Goal: Contribute content: Add original content to the website for others to see

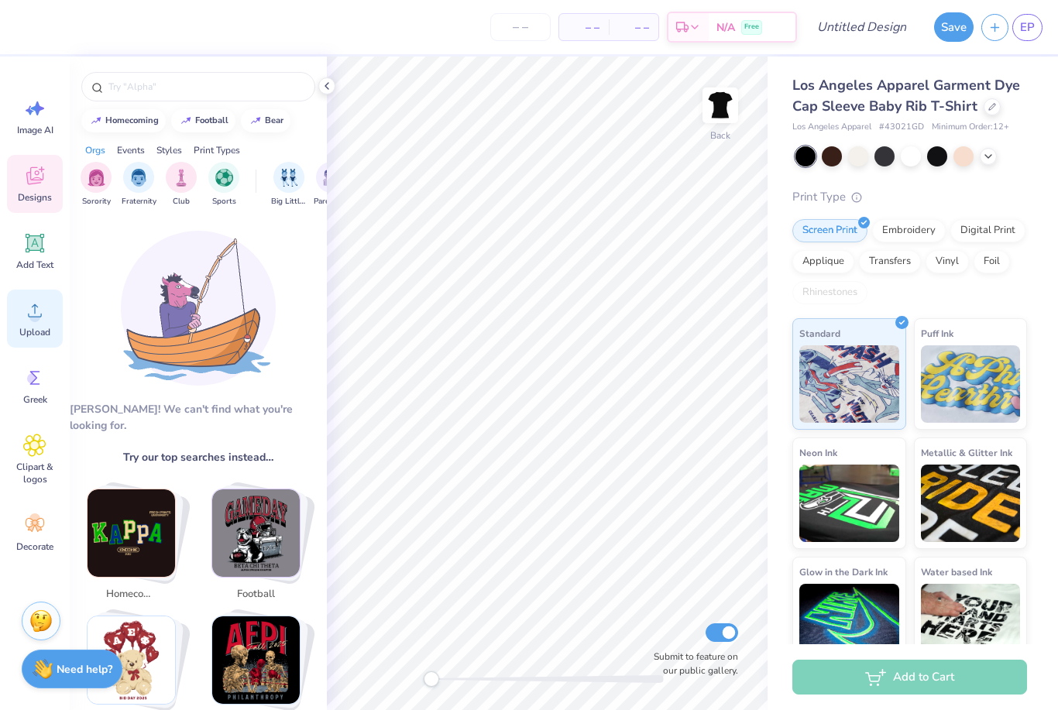
click at [30, 320] on icon at bounding box center [34, 310] width 23 height 23
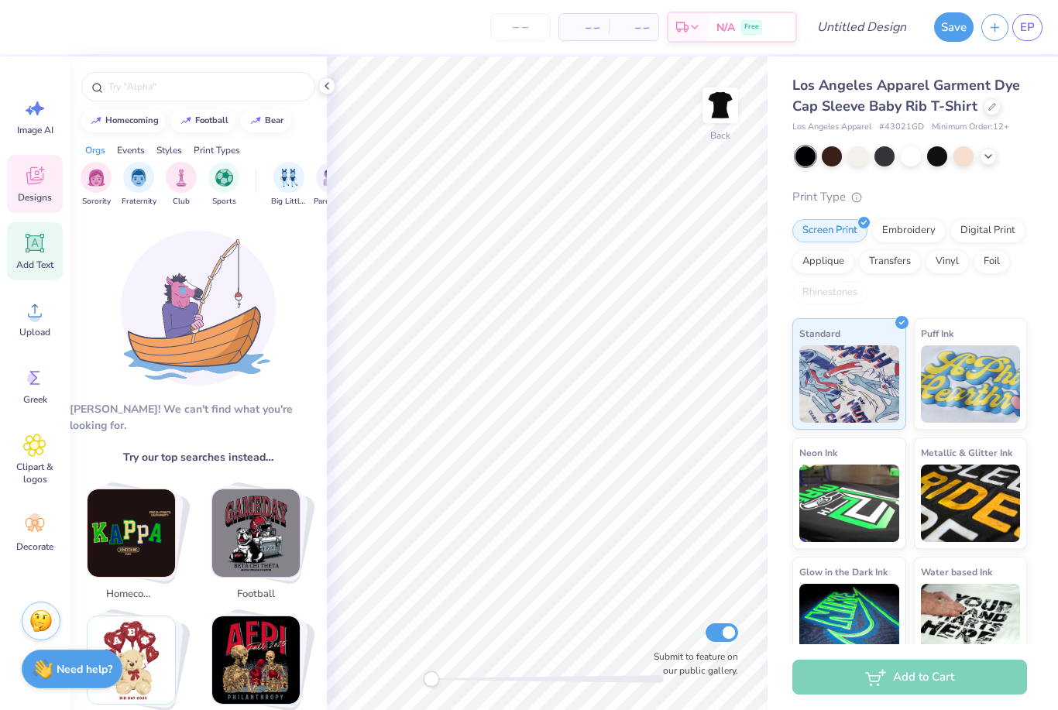
click at [36, 262] on span "Add Text" at bounding box center [34, 265] width 37 height 12
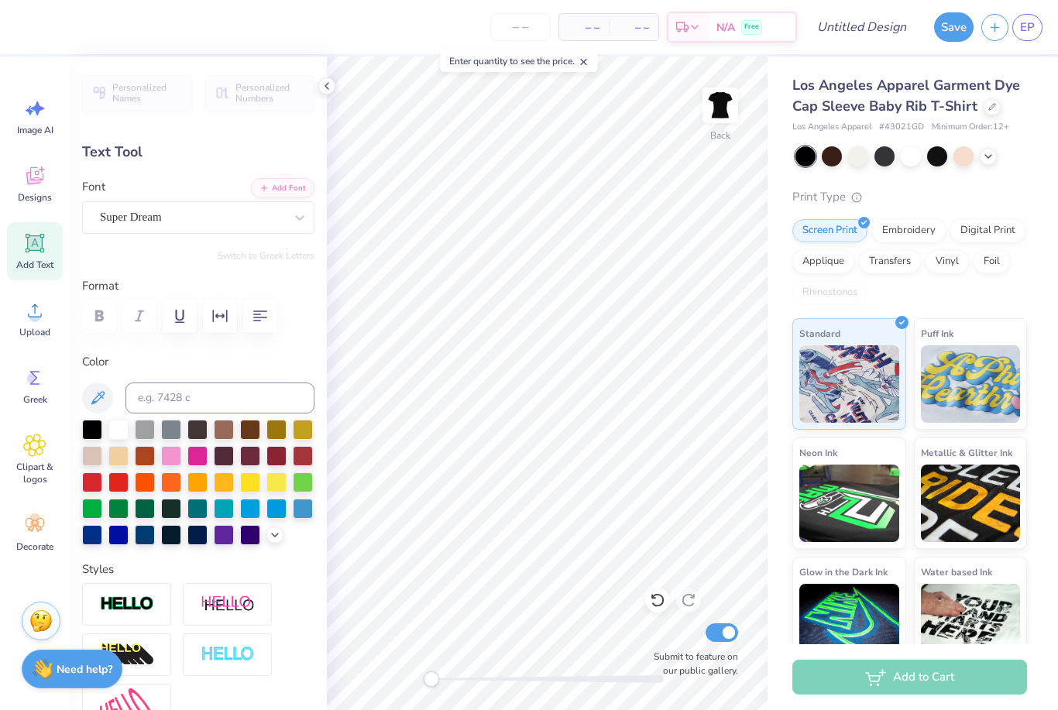
scroll to position [1, 0]
type textarea "T"
type textarea "Lucky To Be A"
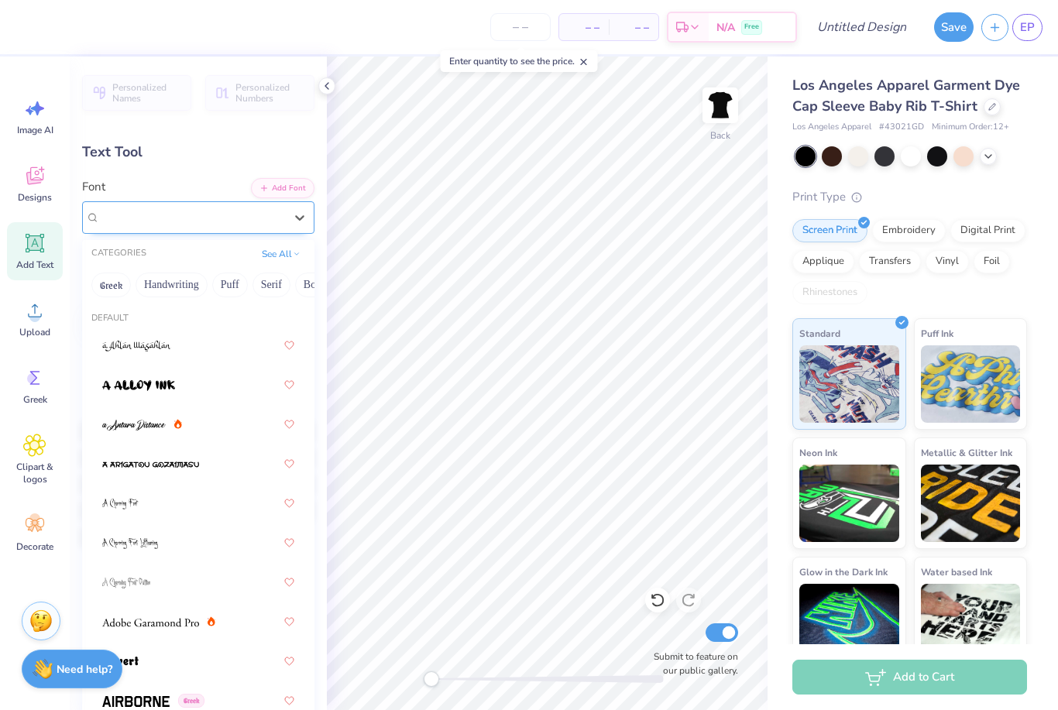
click at [157, 220] on span "Super Dream" at bounding box center [131, 217] width 62 height 18
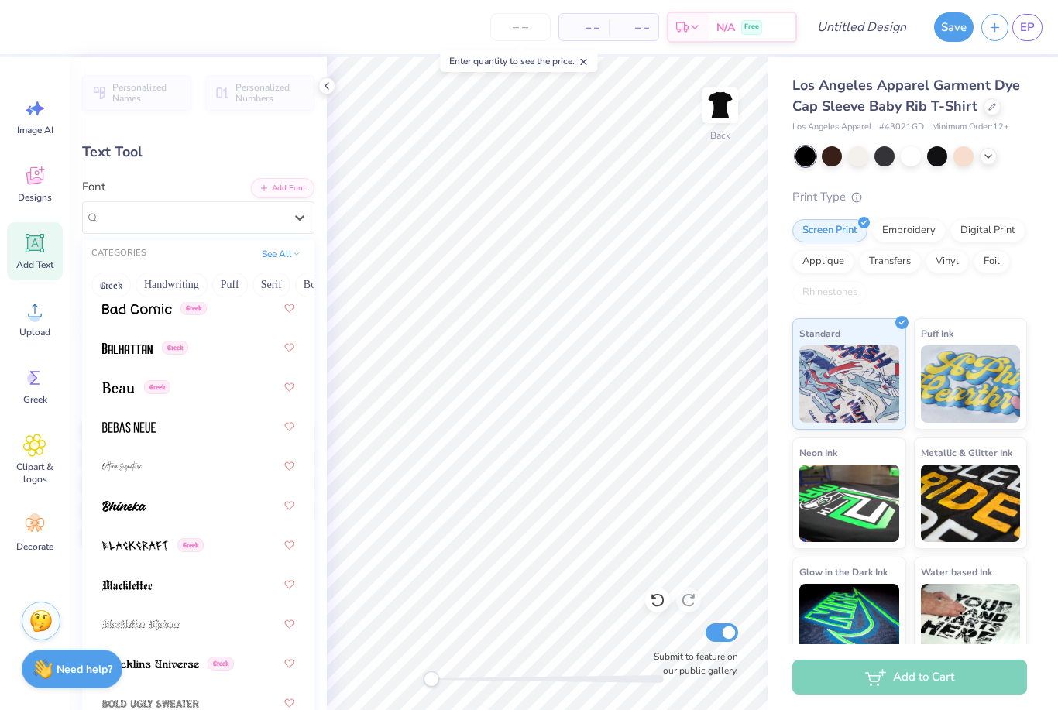
scroll to position [953, 0]
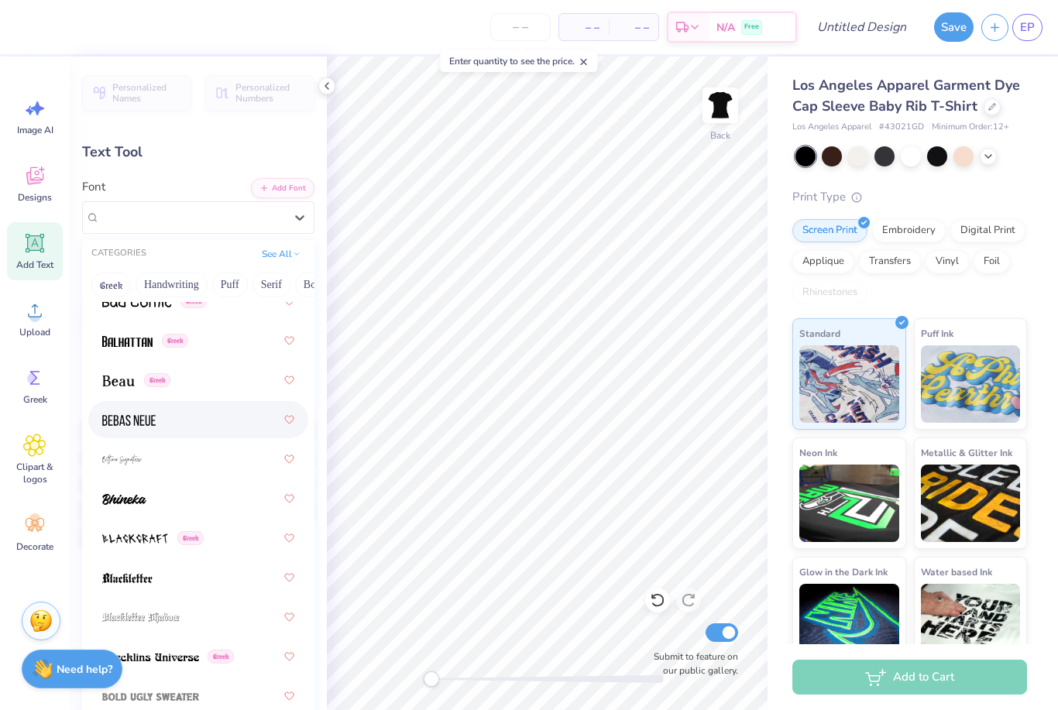
click at [187, 422] on div at bounding box center [198, 420] width 192 height 28
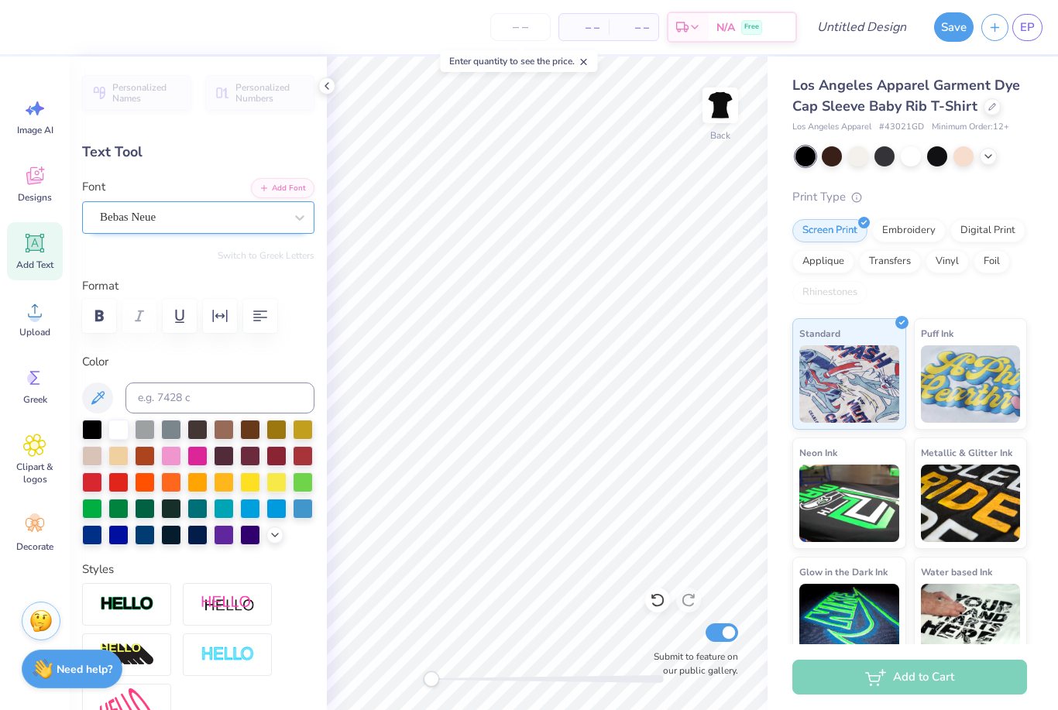
click at [189, 225] on div "Bebas Neue" at bounding box center [191, 217] width 187 height 24
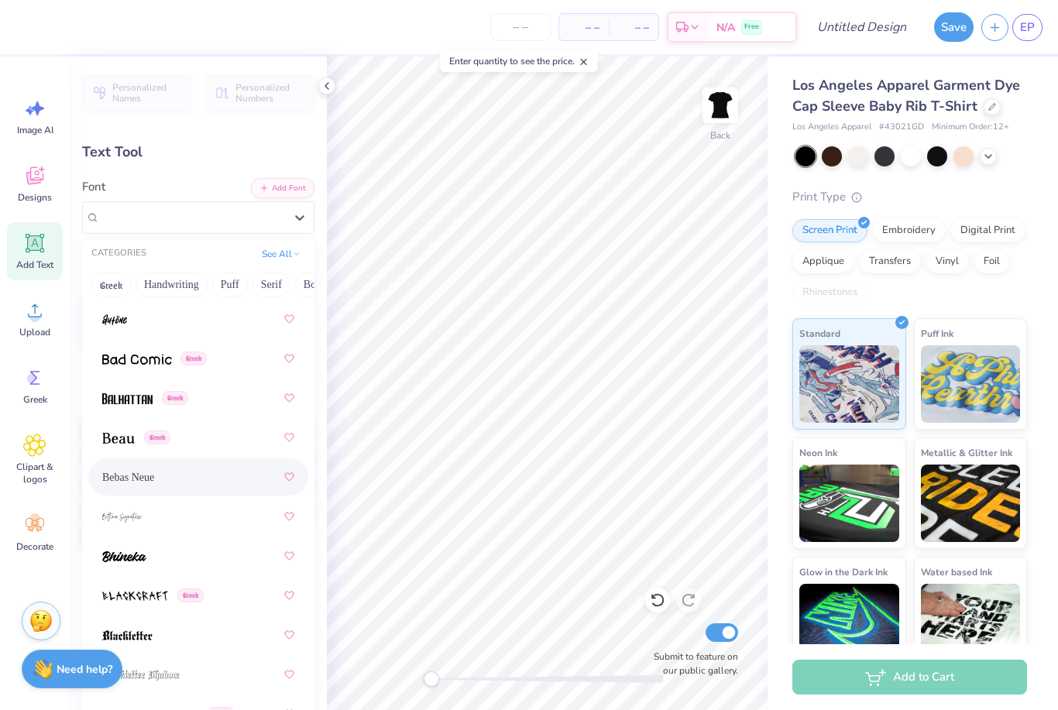
scroll to position [951, 0]
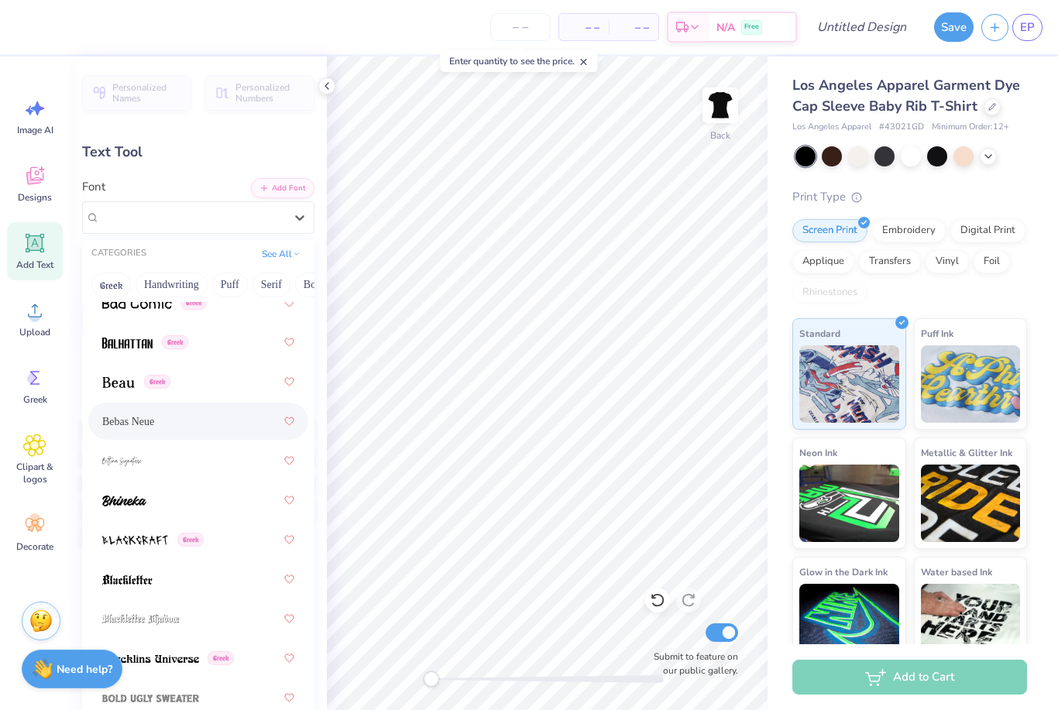
click at [176, 422] on div "Bebas Neue" at bounding box center [198, 422] width 192 height 28
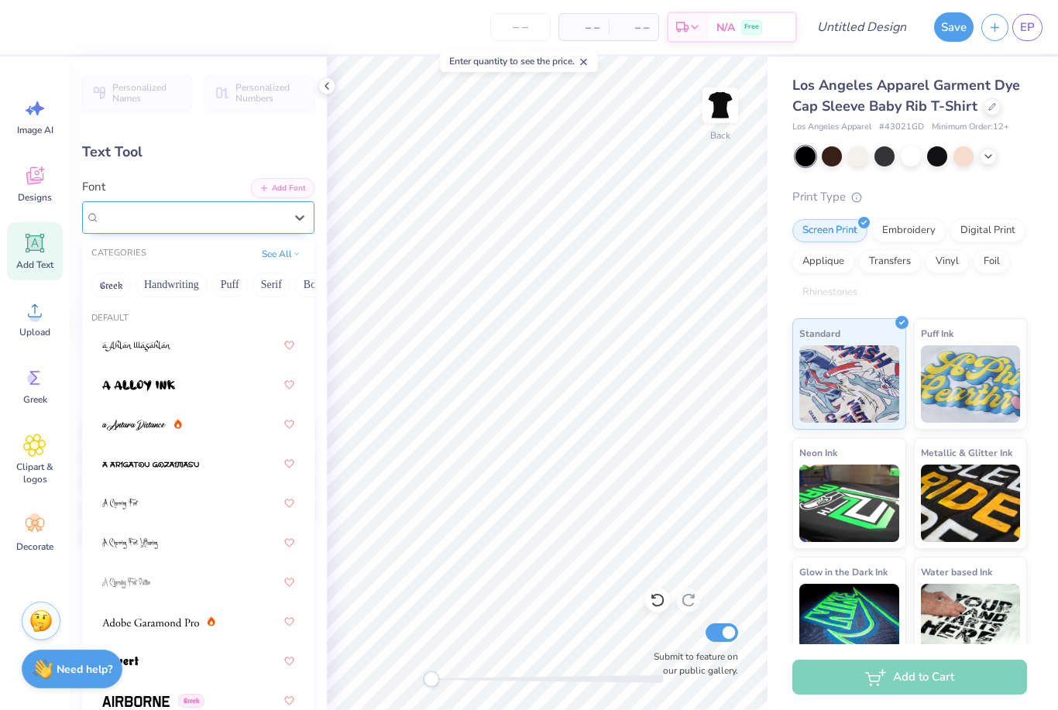
click at [208, 212] on div "Bebas Neue" at bounding box center [191, 217] width 187 height 24
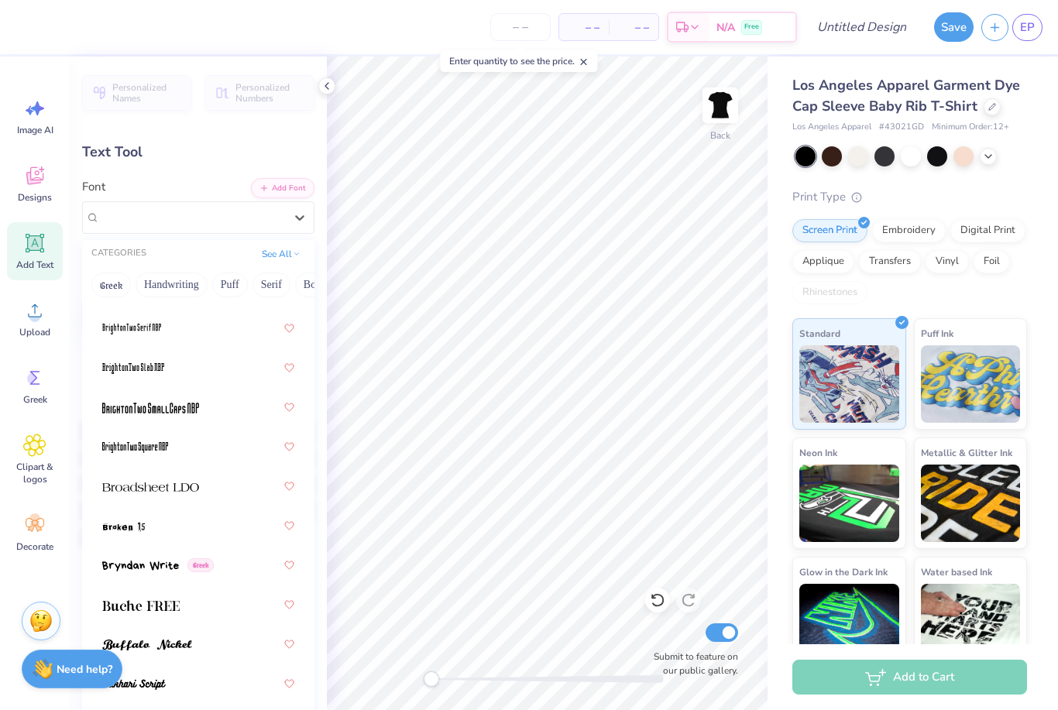
scroll to position [1721, 0]
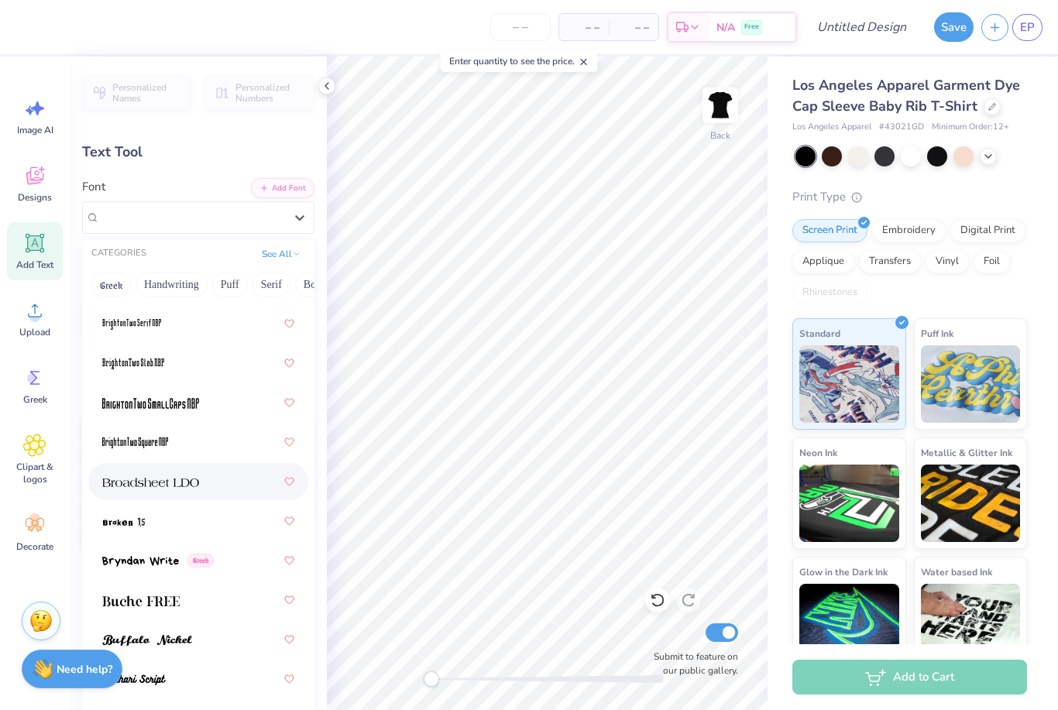
click at [196, 480] on img at bounding box center [150, 482] width 97 height 11
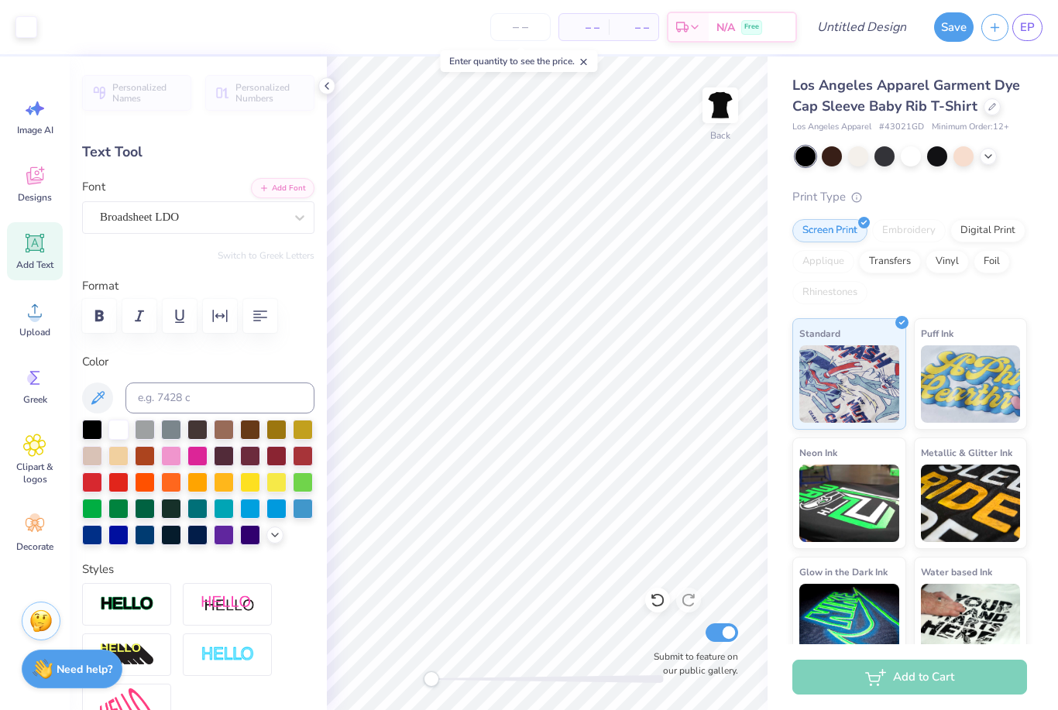
type input "12.43"
type input "1.61"
type input "8.45"
type textarea "LUCKY TO BE A"
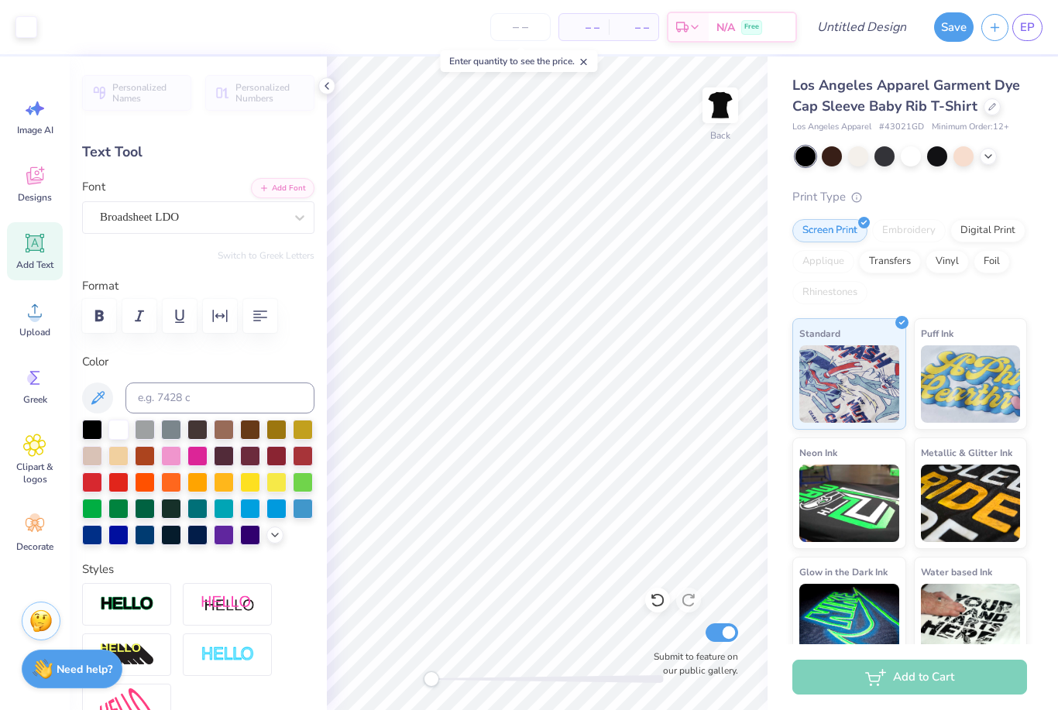
type input "12.45"
type input "1.09"
type input "8.71"
type input "11.08"
type input "0.97"
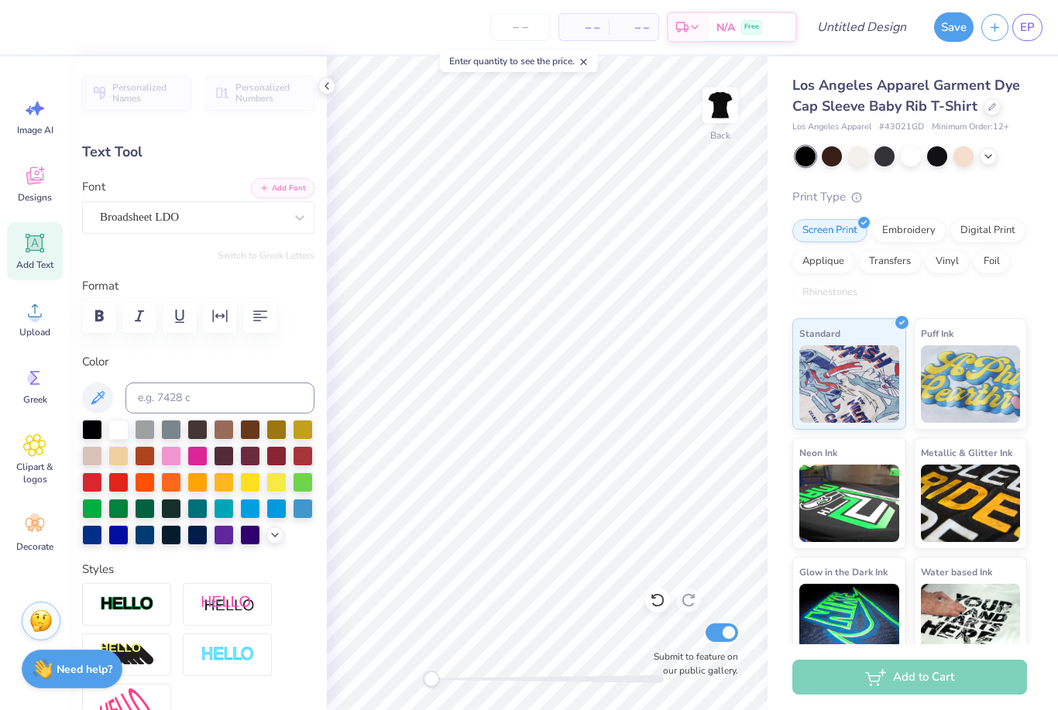
type input "8.83"
click at [95, 487] on div at bounding box center [92, 481] width 20 height 20
click at [99, 399] on icon at bounding box center [97, 398] width 19 height 19
click at [100, 397] on icon at bounding box center [97, 397] width 13 height 13
click at [94, 410] on button at bounding box center [97, 398] width 31 height 31
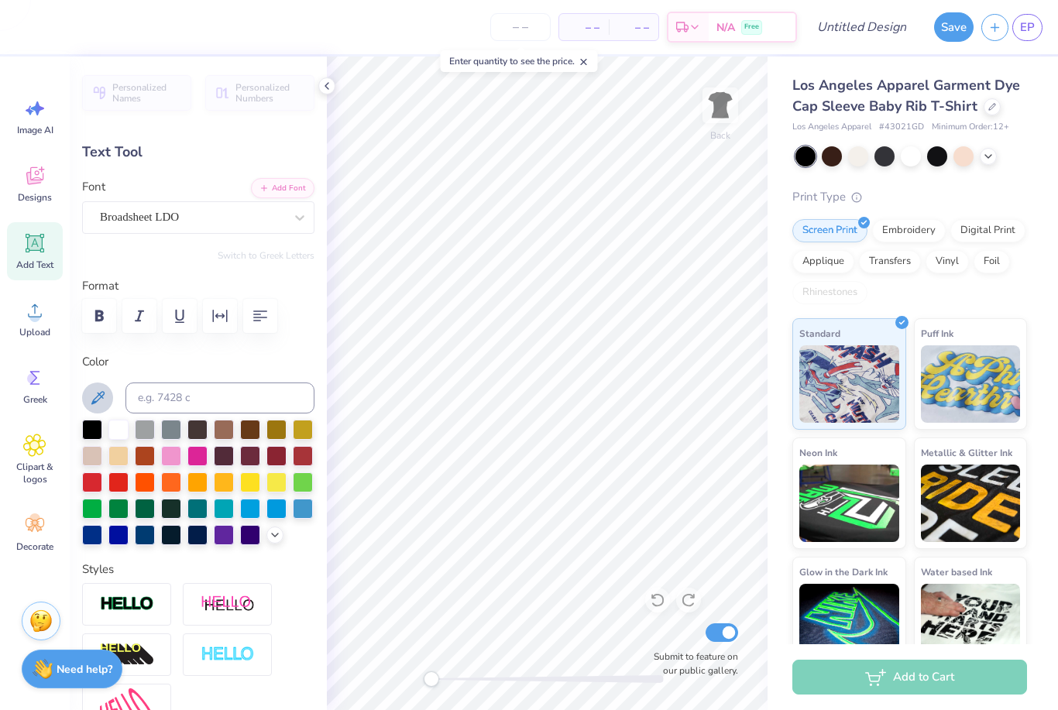
click at [97, 394] on icon at bounding box center [97, 398] width 19 height 19
click at [91, 484] on div at bounding box center [92, 481] width 20 height 20
click at [273, 538] on icon at bounding box center [275, 534] width 12 height 12
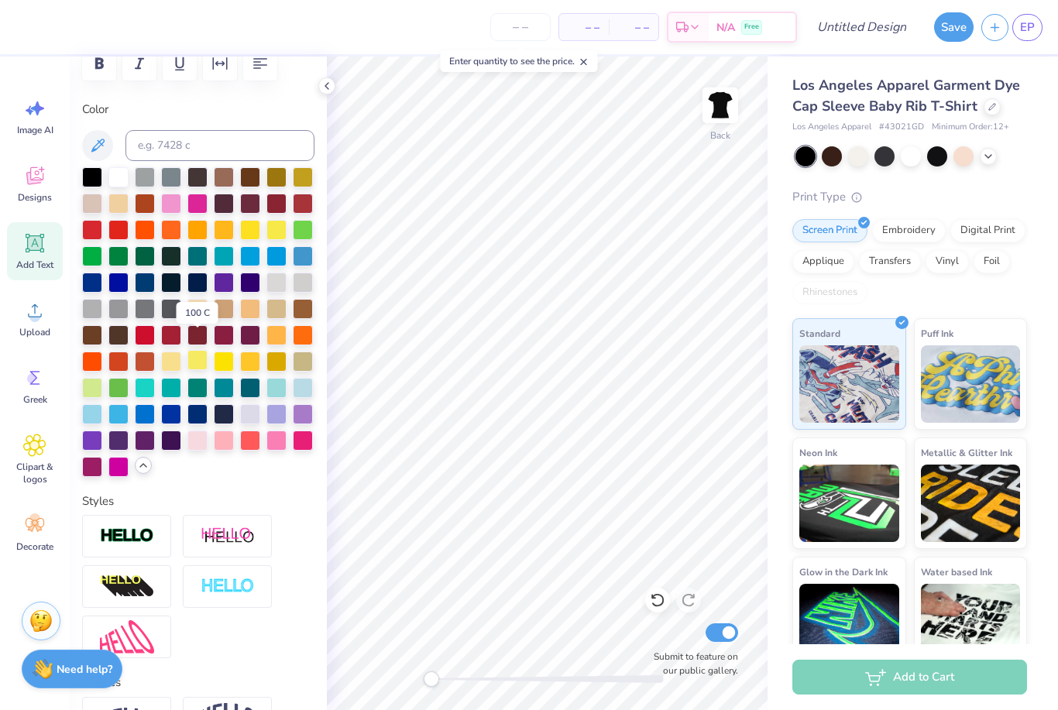
scroll to position [244, 0]
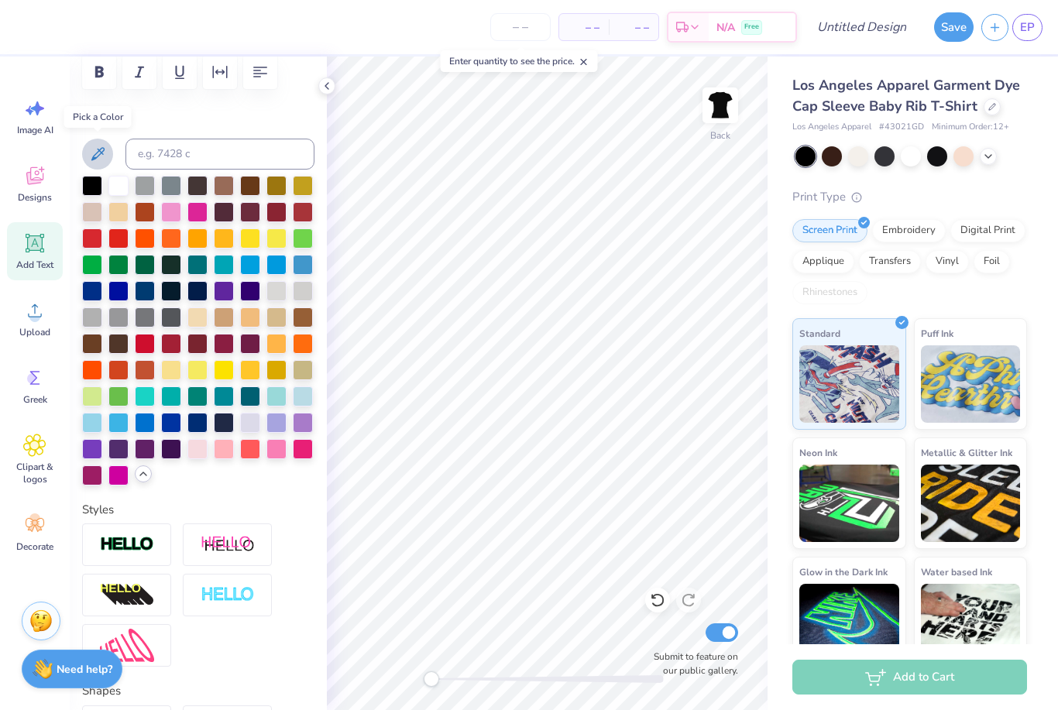
click at [100, 159] on icon at bounding box center [97, 154] width 19 height 19
click at [98, 159] on icon at bounding box center [97, 154] width 19 height 19
click at [98, 157] on icon at bounding box center [97, 154] width 19 height 19
click at [194, 153] on input at bounding box center [220, 154] width 189 height 31
click at [170, 343] on div at bounding box center [171, 342] width 20 height 20
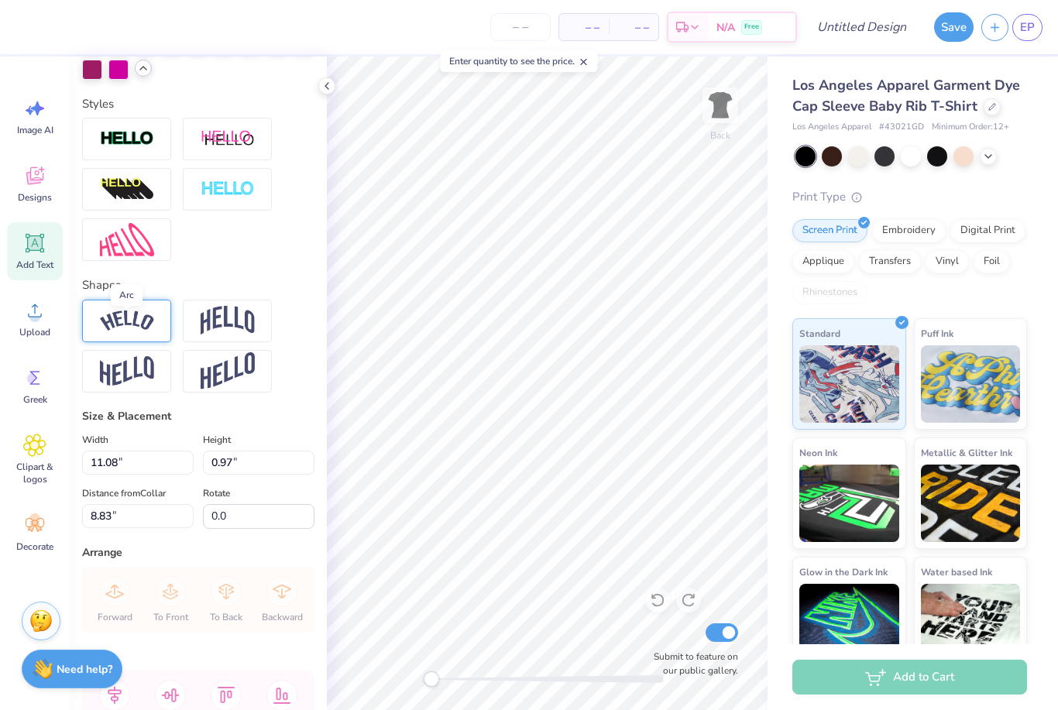
scroll to position [676, 0]
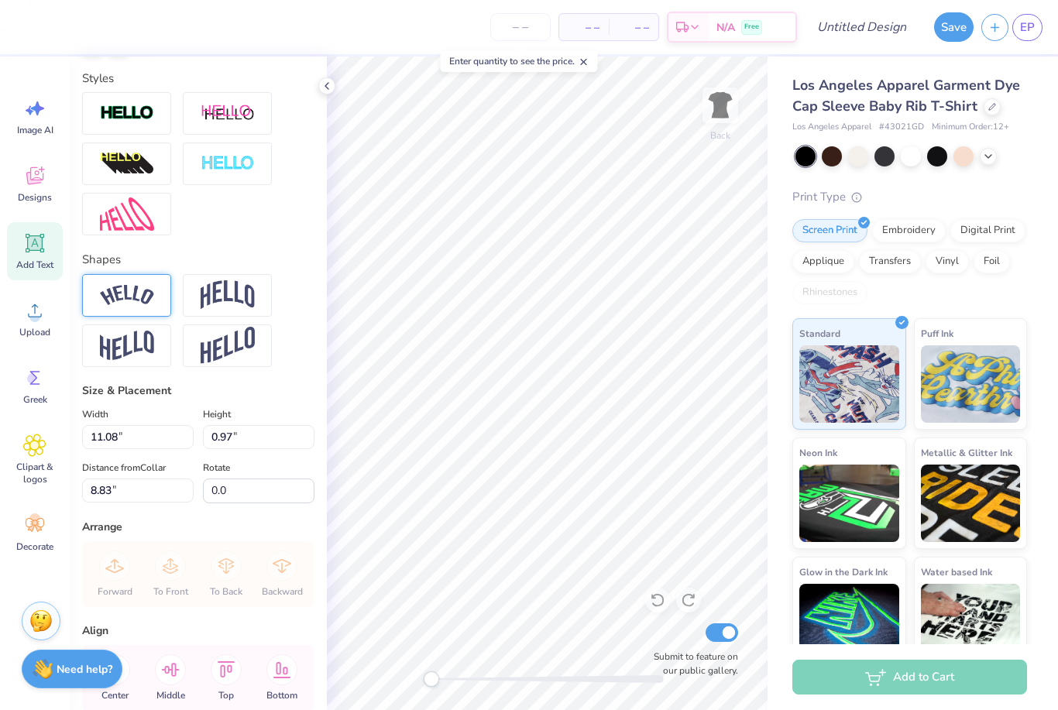
click at [136, 291] on img at bounding box center [127, 295] width 54 height 21
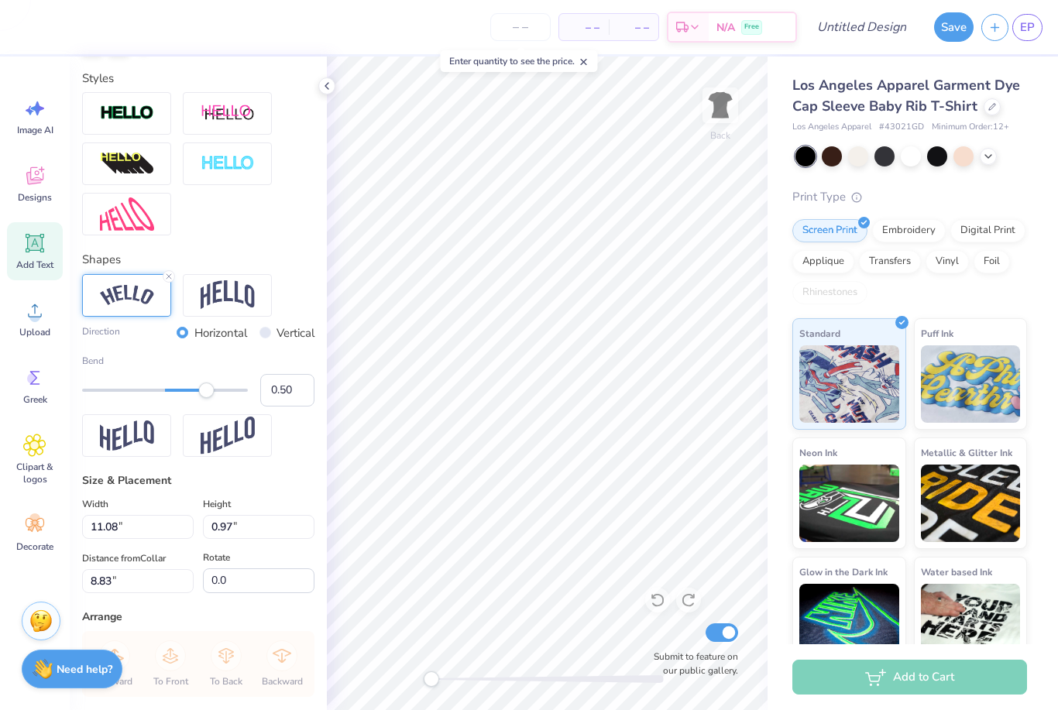
type input "8.91"
type input "1.90"
type input "1.89"
click at [36, 331] on span "Upload" at bounding box center [34, 332] width 31 height 12
click at [31, 459] on div "Clipart & logos" at bounding box center [35, 460] width 56 height 71
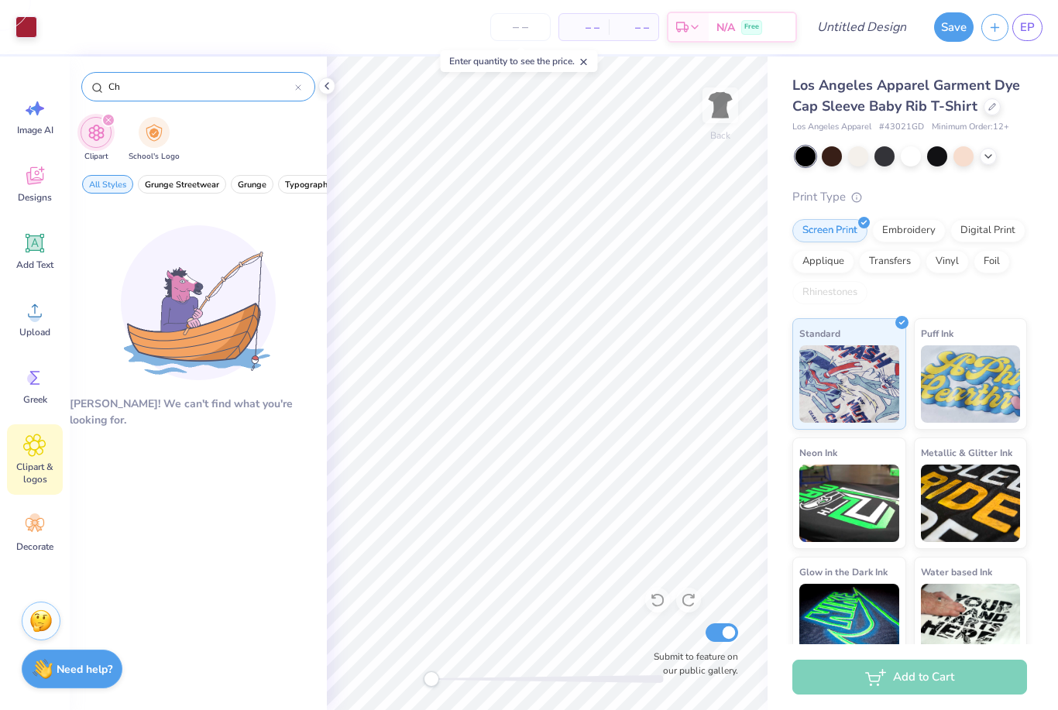
type input "C"
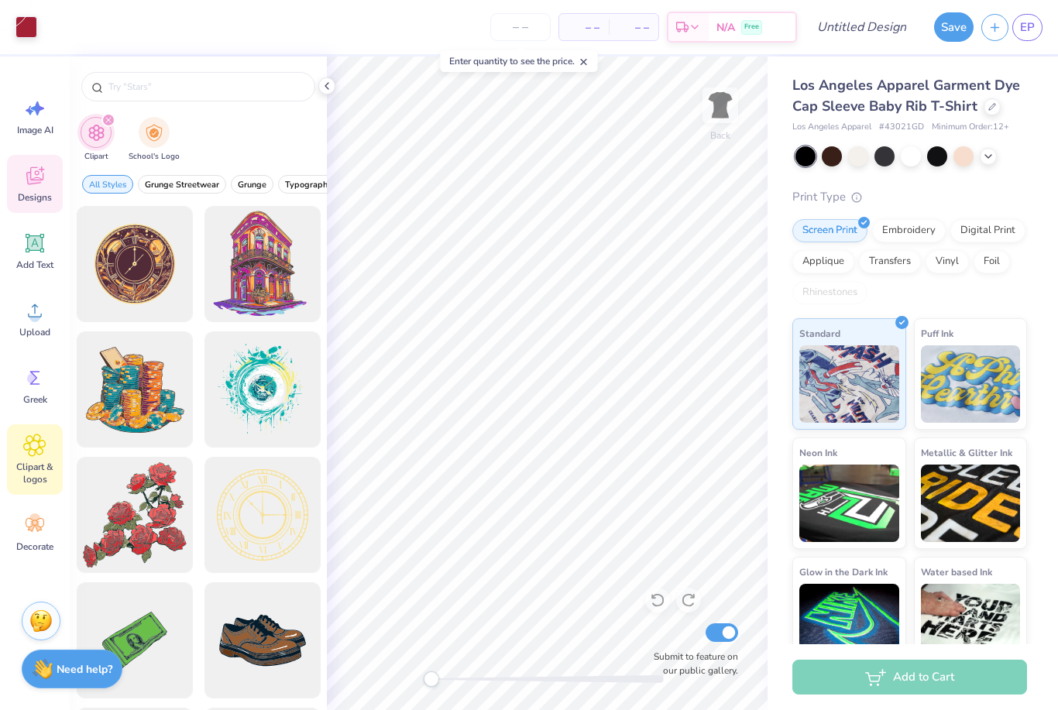
click at [33, 180] on icon at bounding box center [34, 176] width 17 height 18
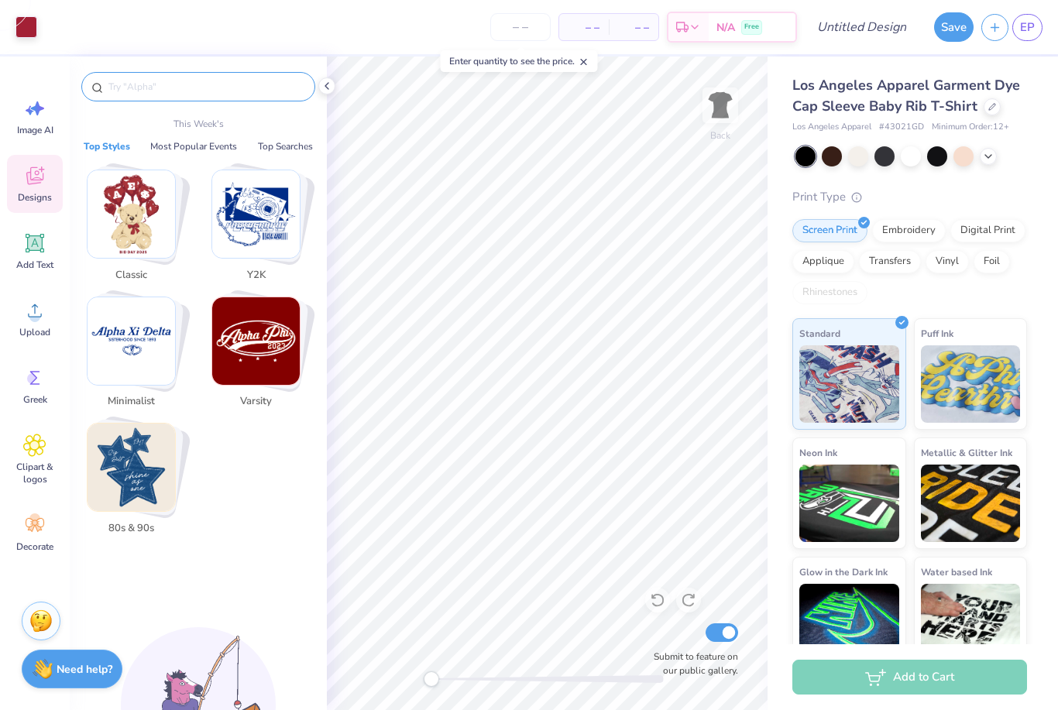
click at [142, 87] on input "text" at bounding box center [206, 86] width 198 height 15
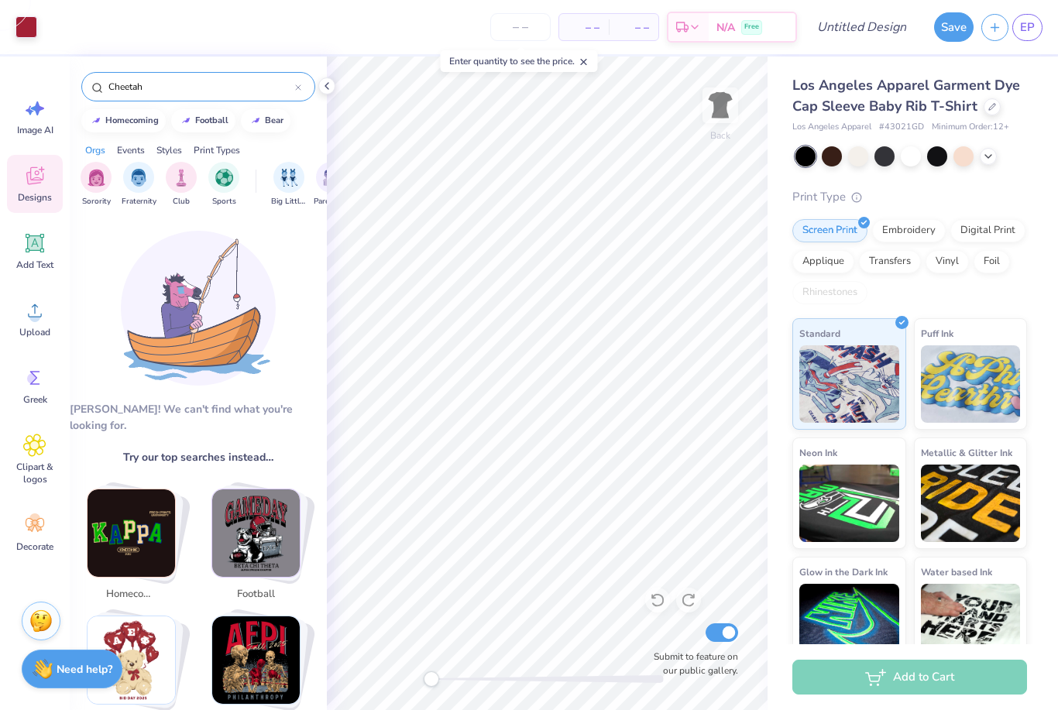
type input "Cheetah"
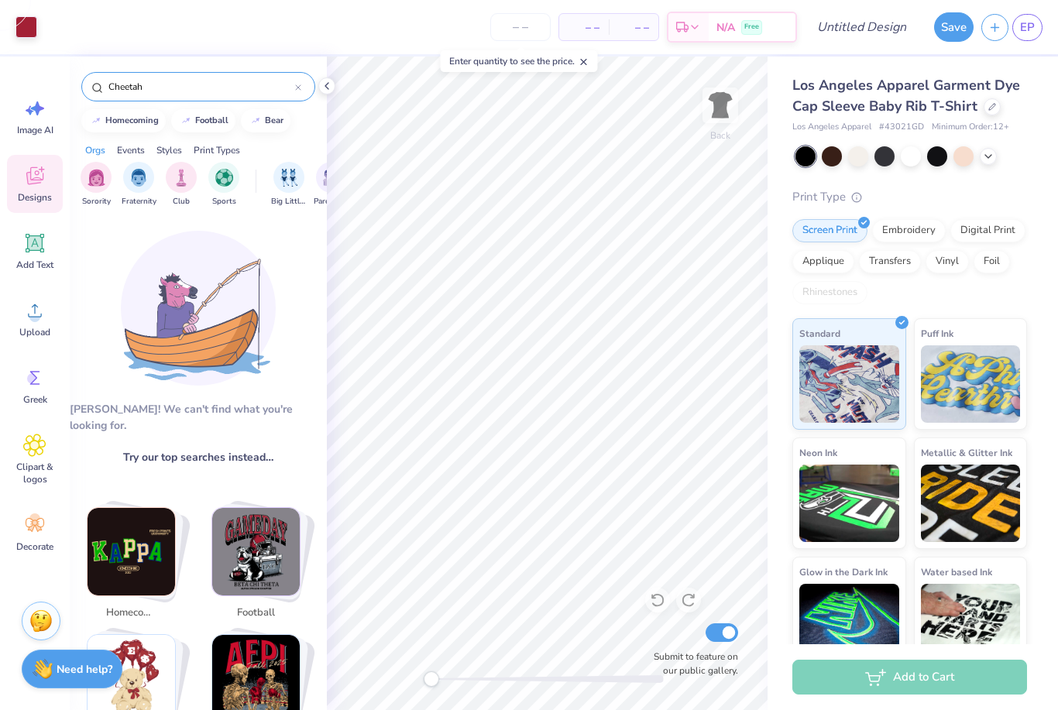
click at [215, 82] on input "Cheetah" at bounding box center [201, 86] width 188 height 15
click at [167, 87] on input "Cheetah" at bounding box center [201, 86] width 188 height 15
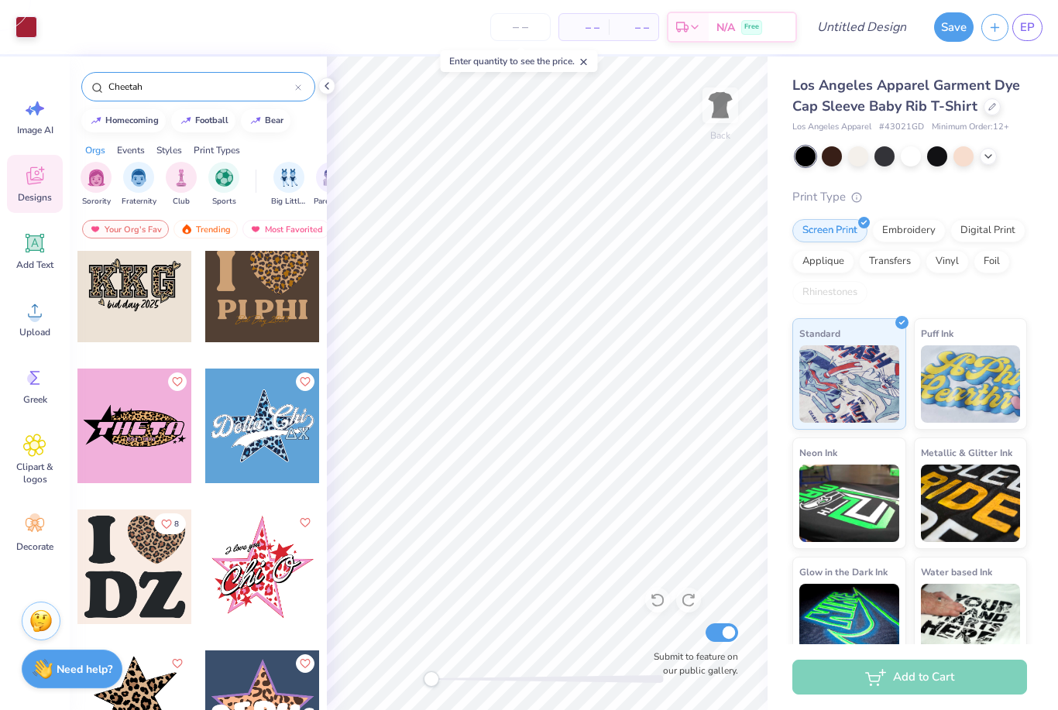
scroll to position [1054, 0]
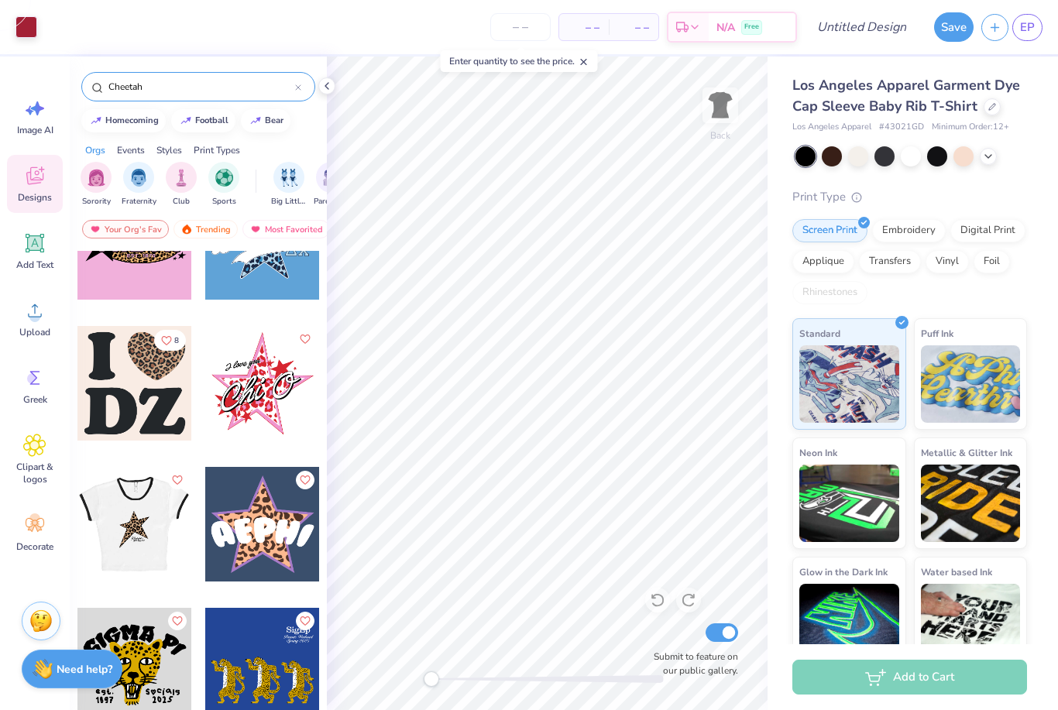
click at [136, 535] on div at bounding box center [134, 524] width 115 height 115
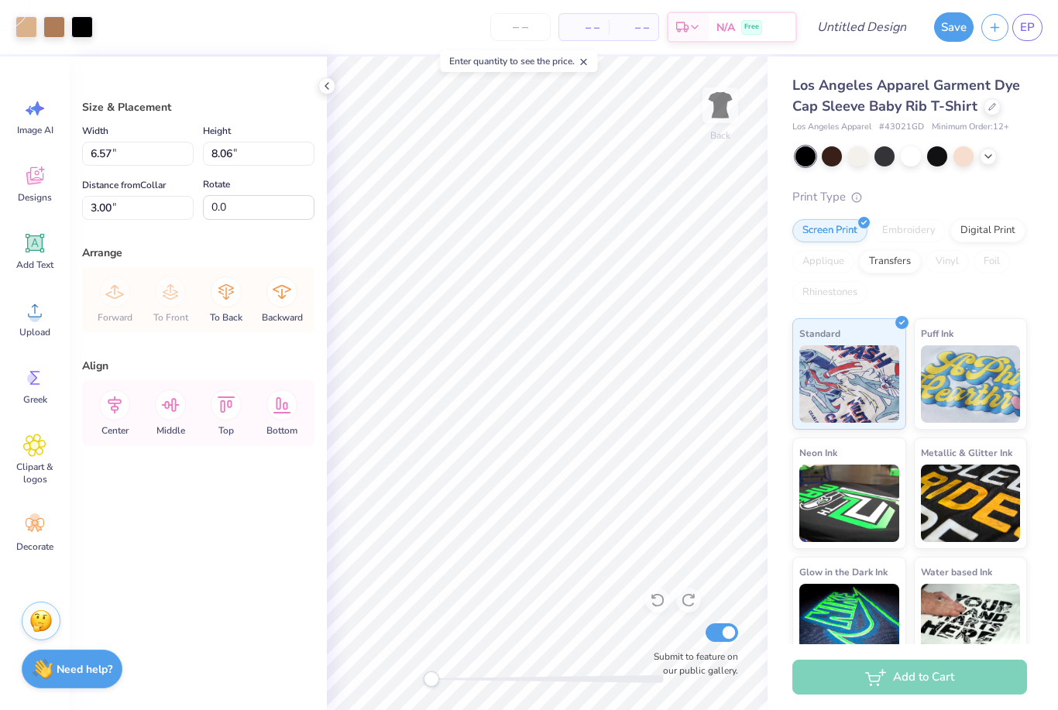
type input "4.14"
type input "5.07"
type input "5.99"
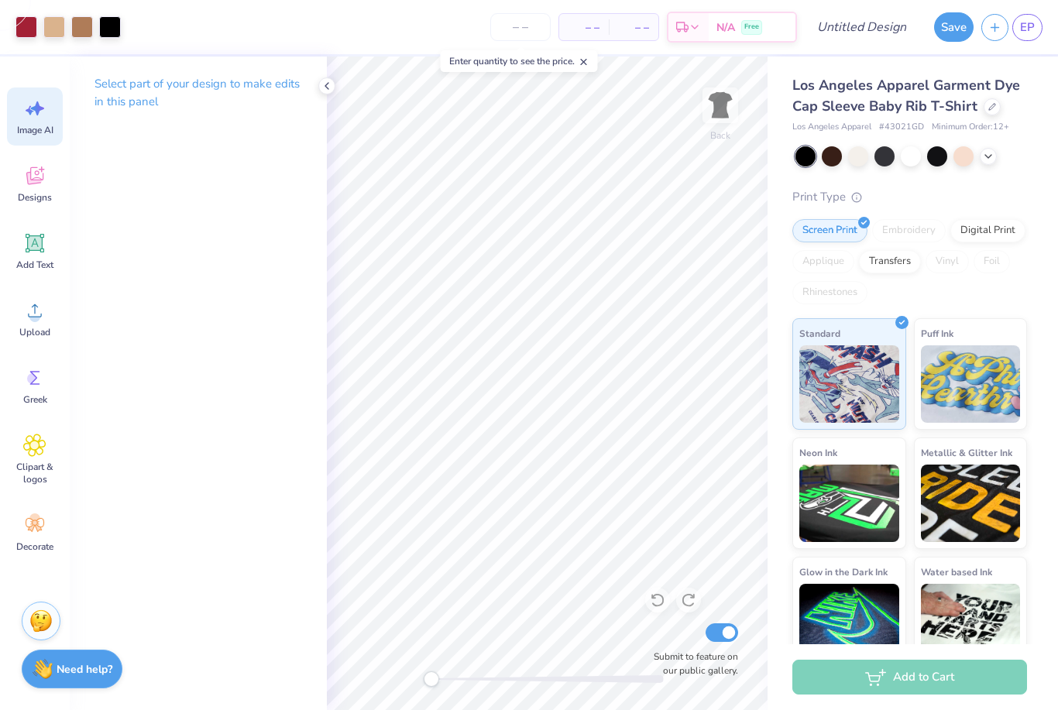
click at [36, 120] on div "Image AI" at bounding box center [35, 117] width 56 height 58
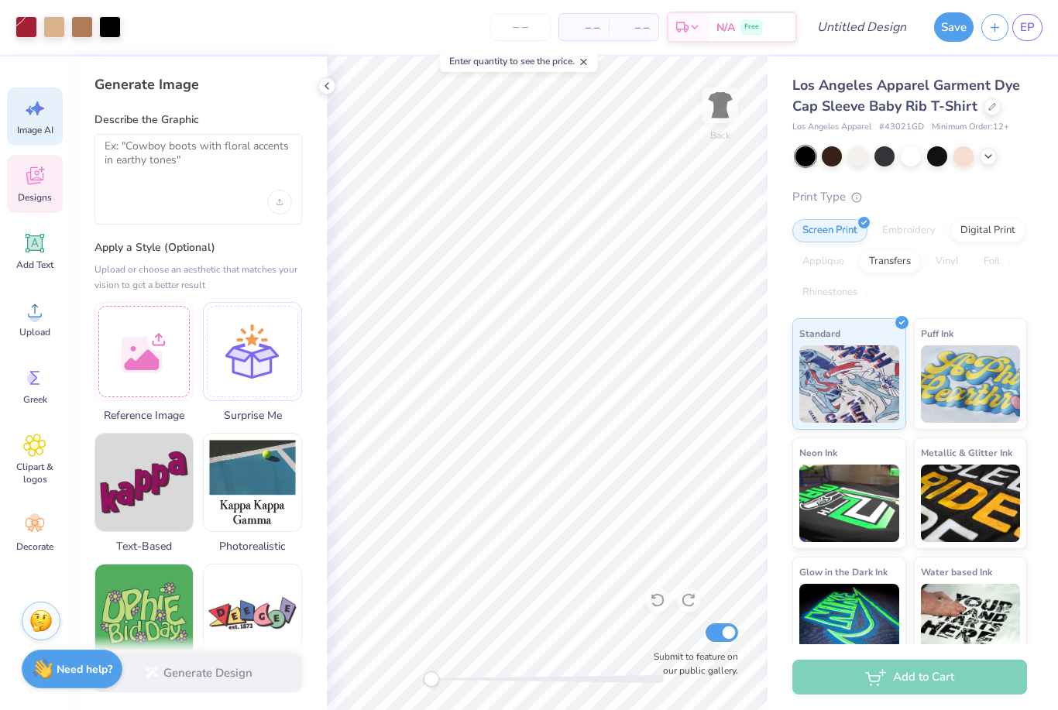
click at [31, 188] on div "Designs" at bounding box center [35, 184] width 56 height 58
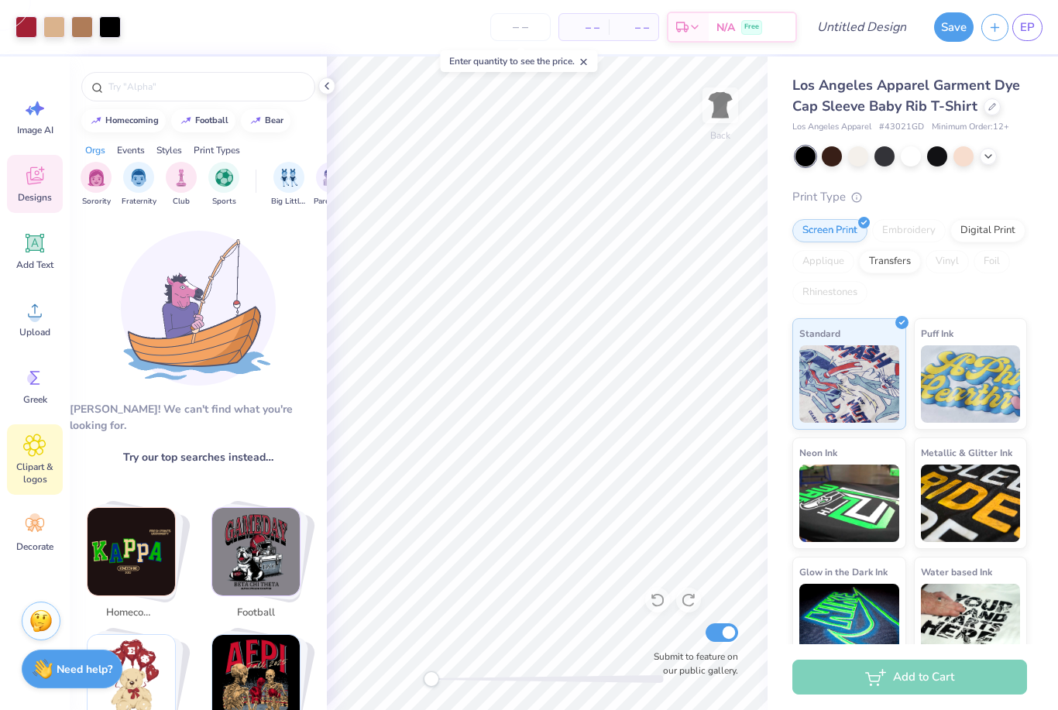
click at [29, 456] on icon at bounding box center [34, 445] width 22 height 23
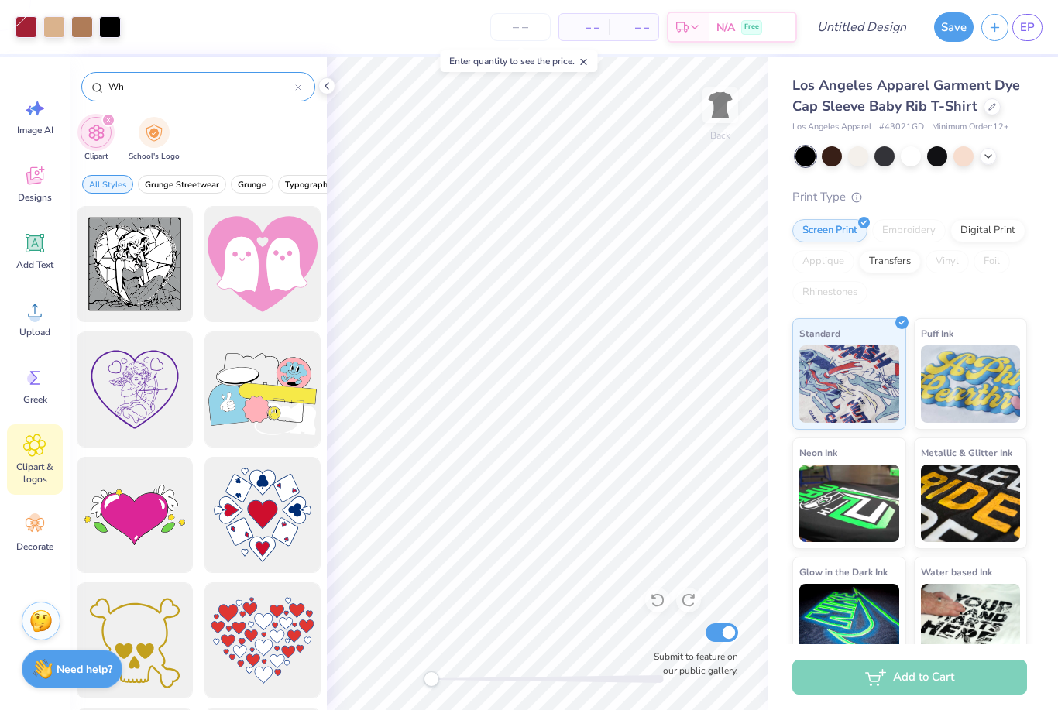
type input "W"
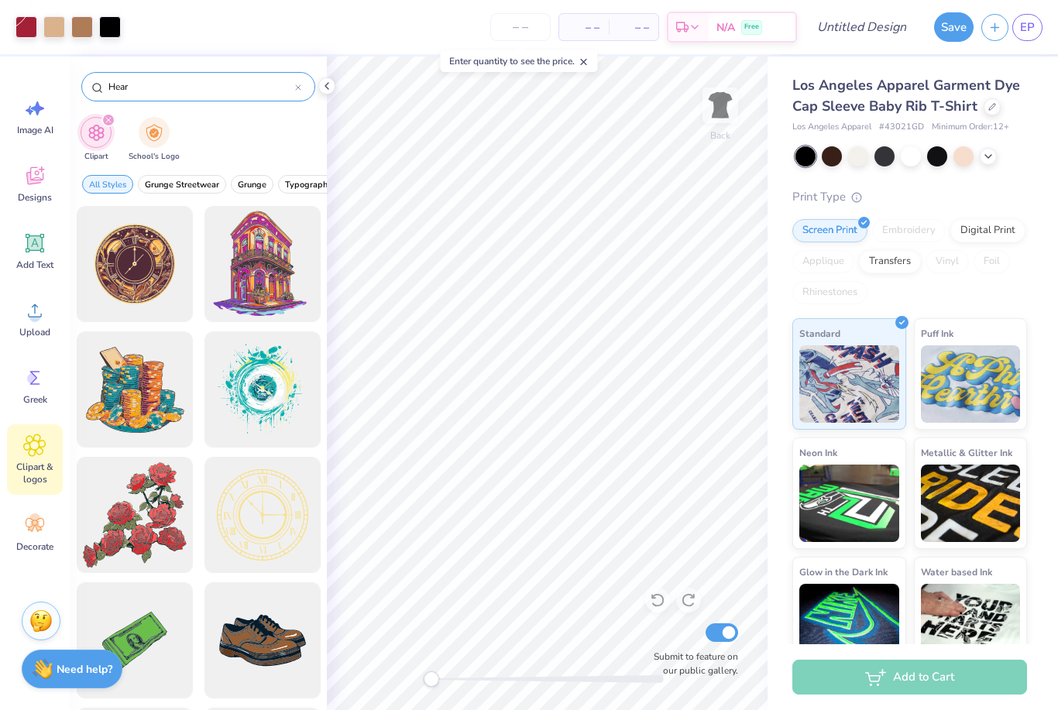
type input "Heart"
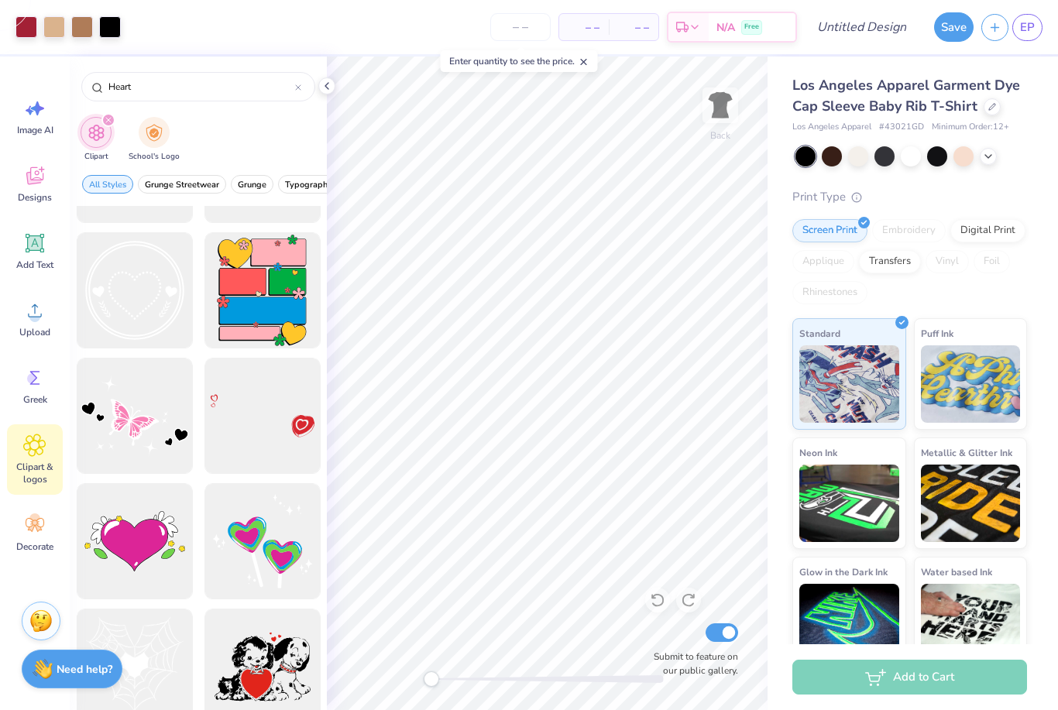
scroll to position [7639, 0]
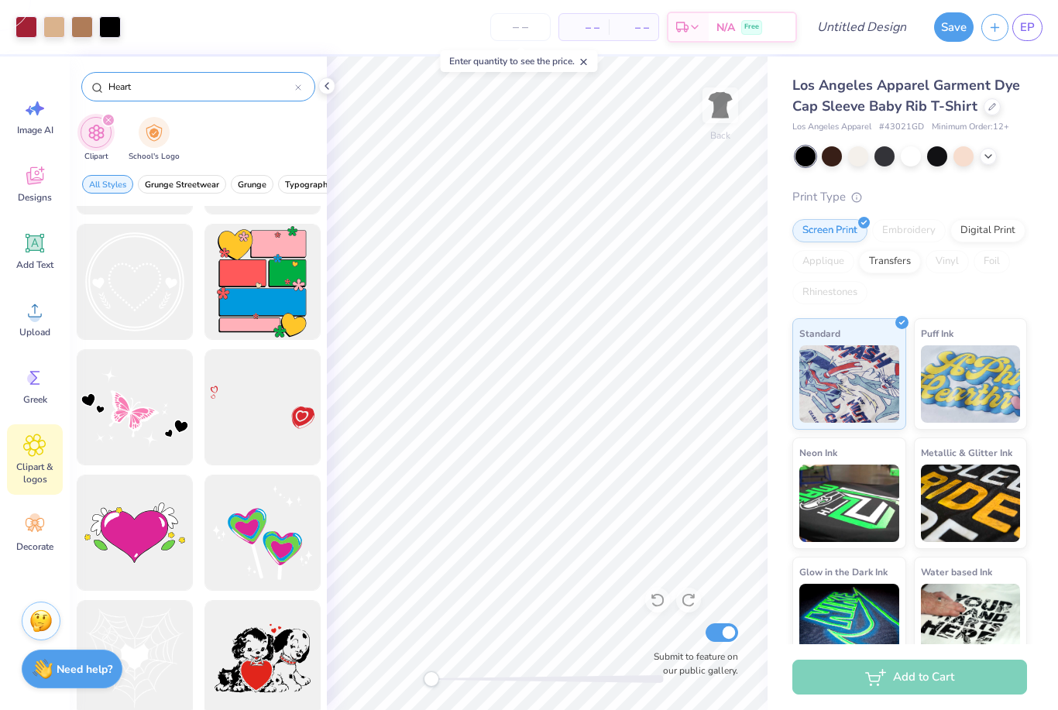
click at [298, 91] on icon at bounding box center [298, 87] width 6 height 6
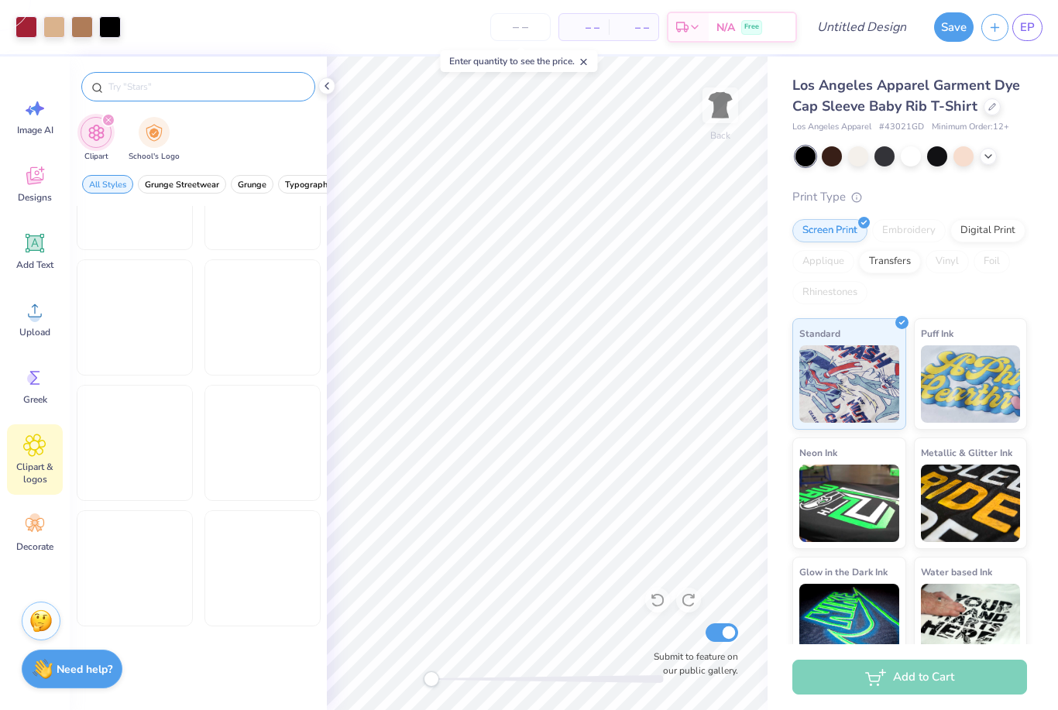
scroll to position [1453, 0]
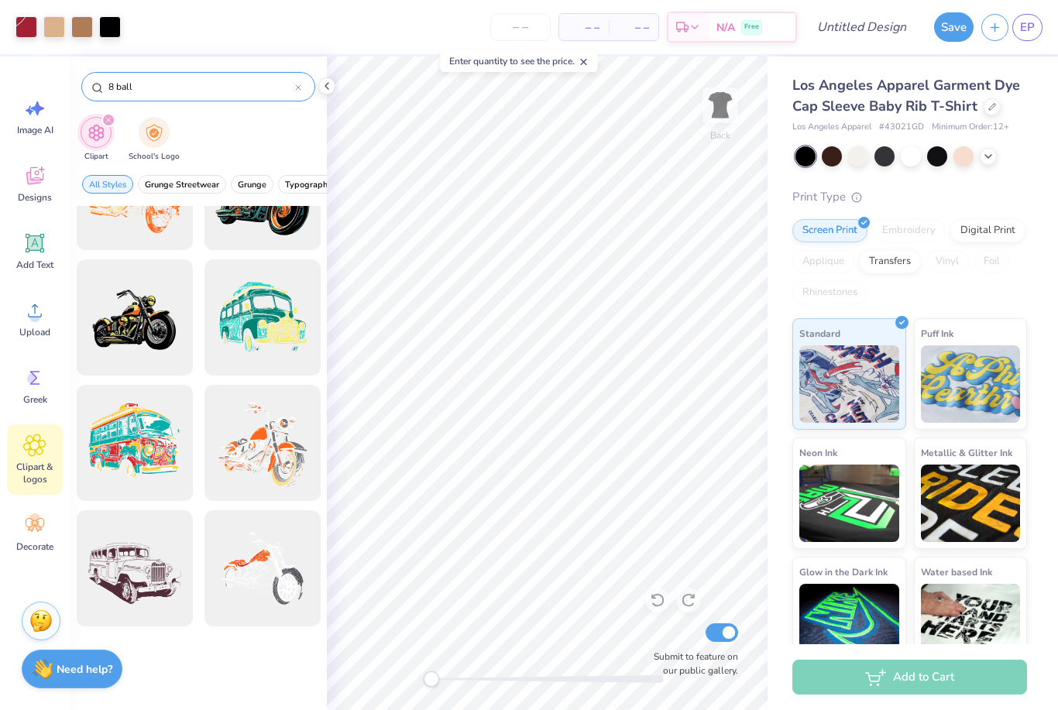
type input "8 ball"
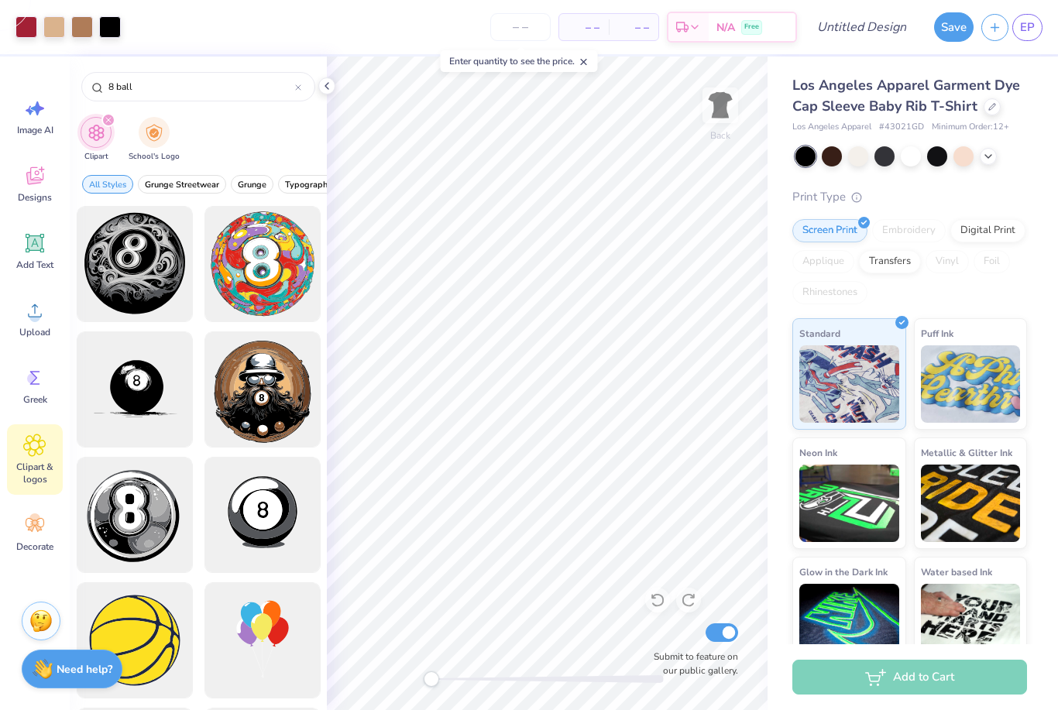
scroll to position [0, 0]
click at [301, 89] on icon at bounding box center [298, 87] width 6 height 6
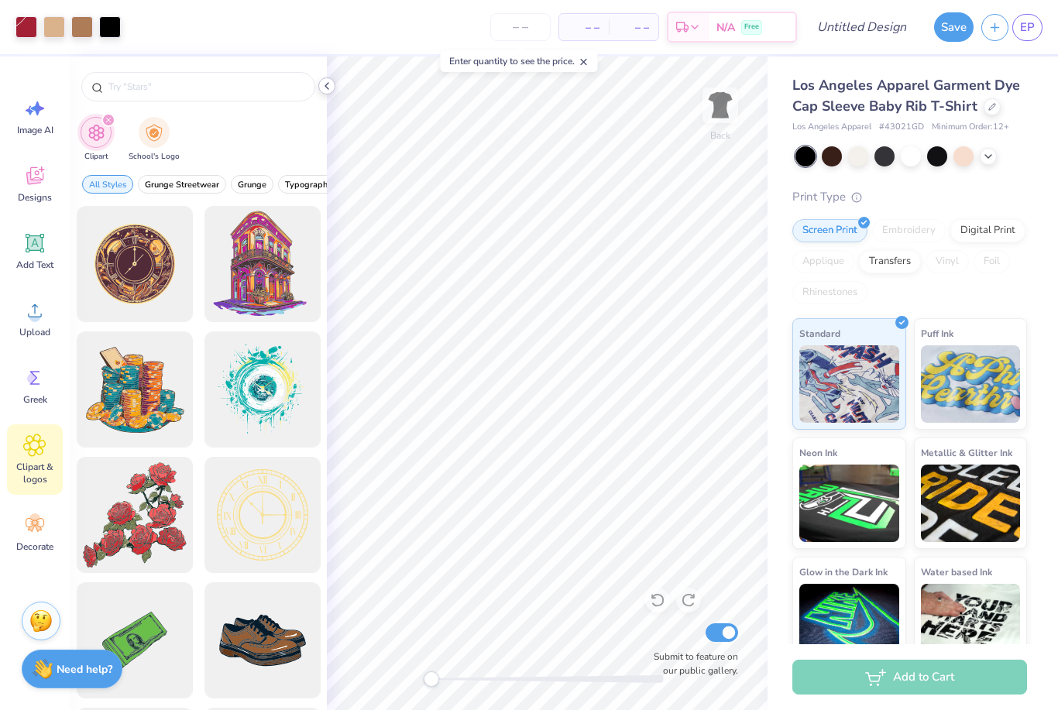
click at [322, 88] on icon at bounding box center [327, 86] width 12 height 12
